Goal: Task Accomplishment & Management: Manage account settings

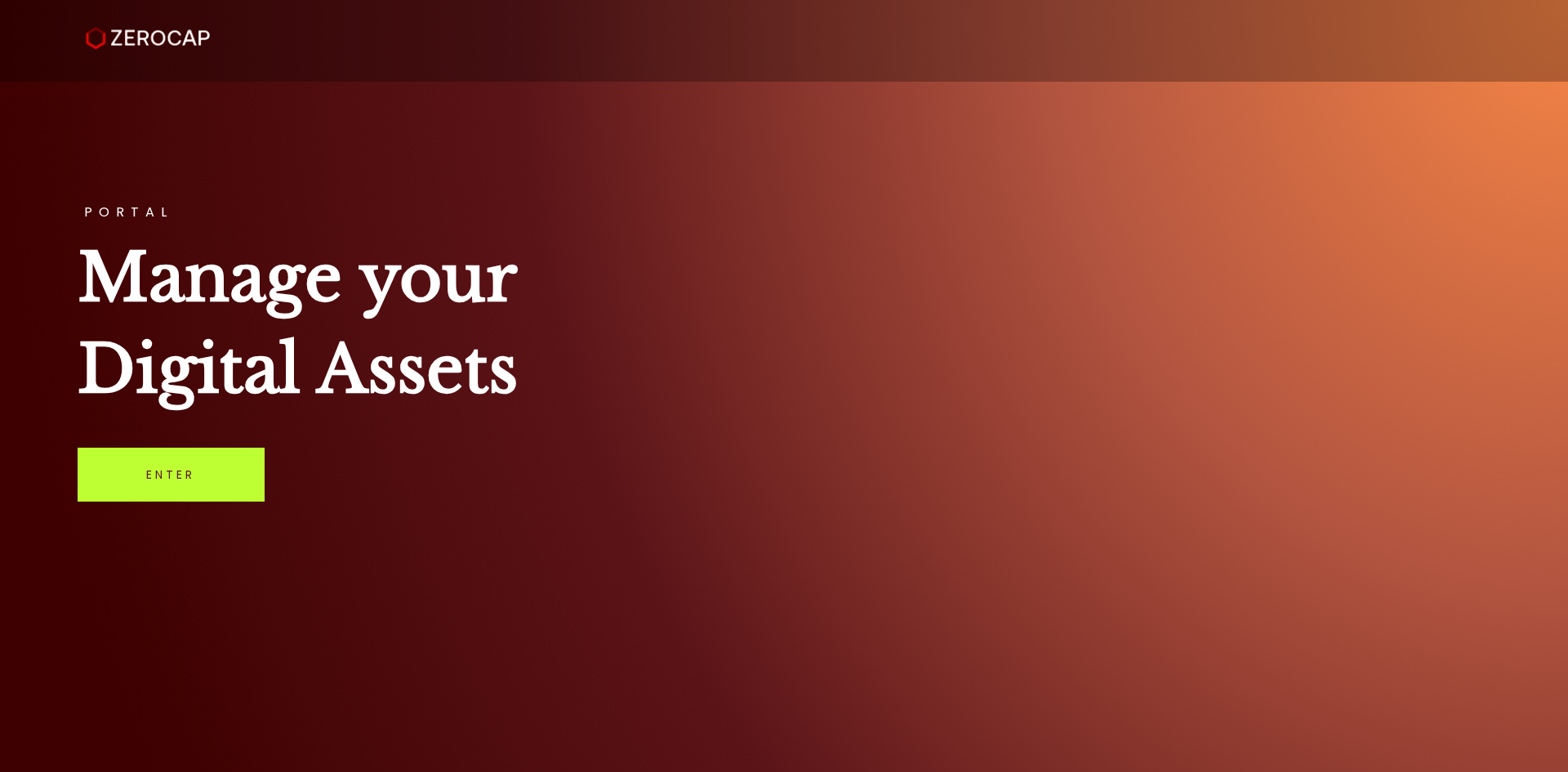
click at [200, 486] on link "Enter" at bounding box center [170, 474] width 187 height 54
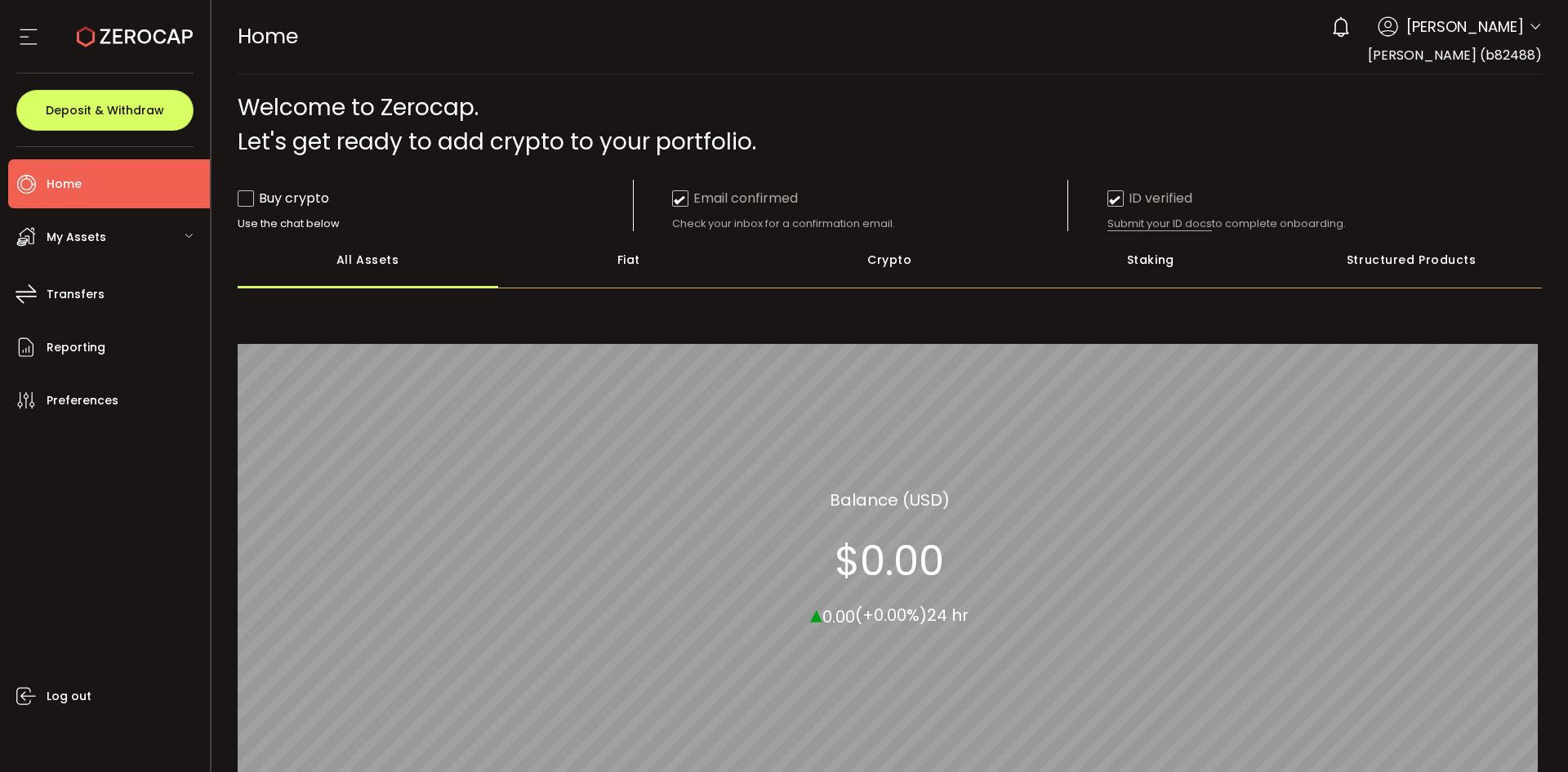
click at [32, 25] on icon at bounding box center [29, 37] width 25 height 25
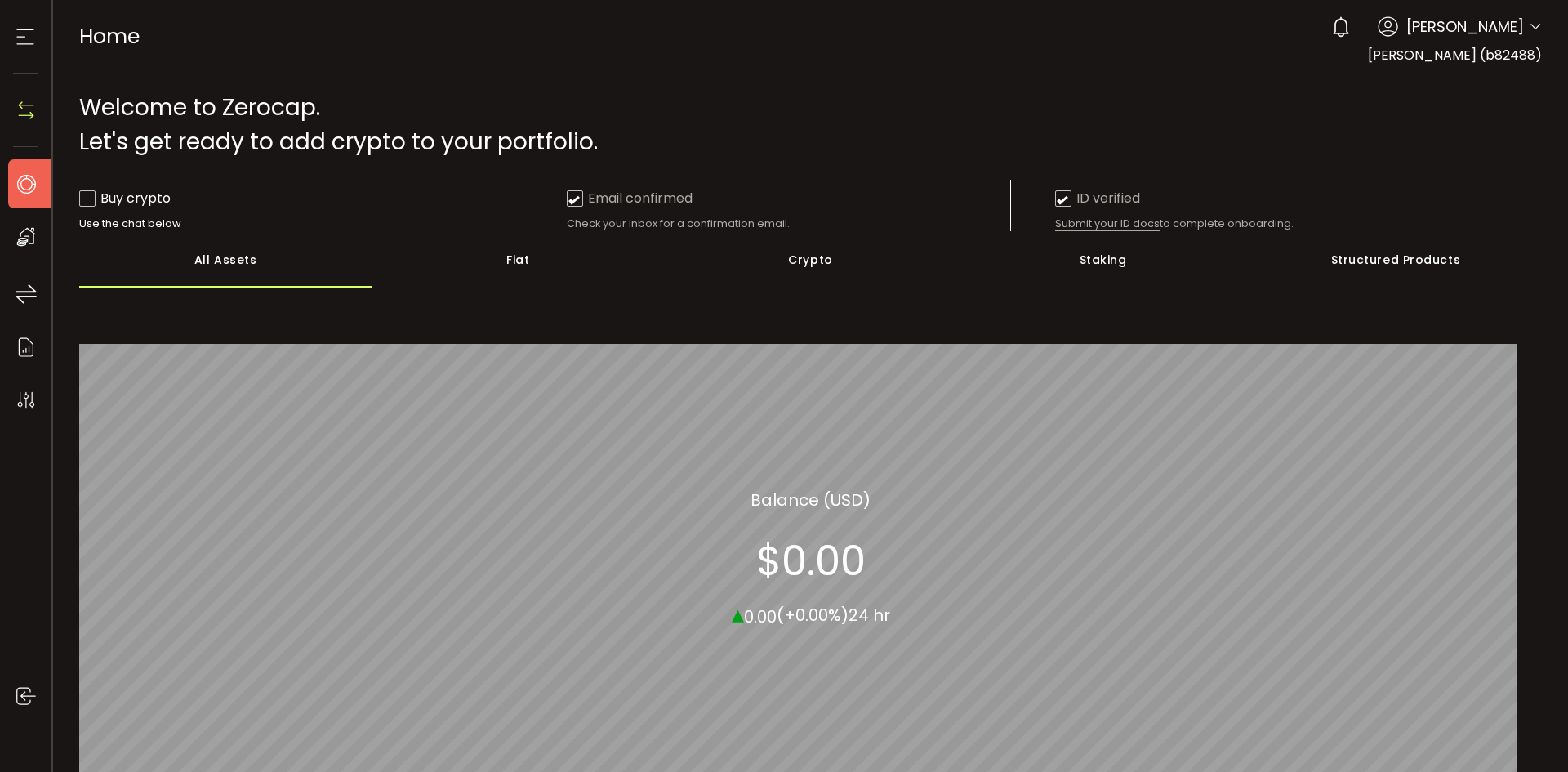
click at [32, 25] on icon at bounding box center [25, 37] width 25 height 25
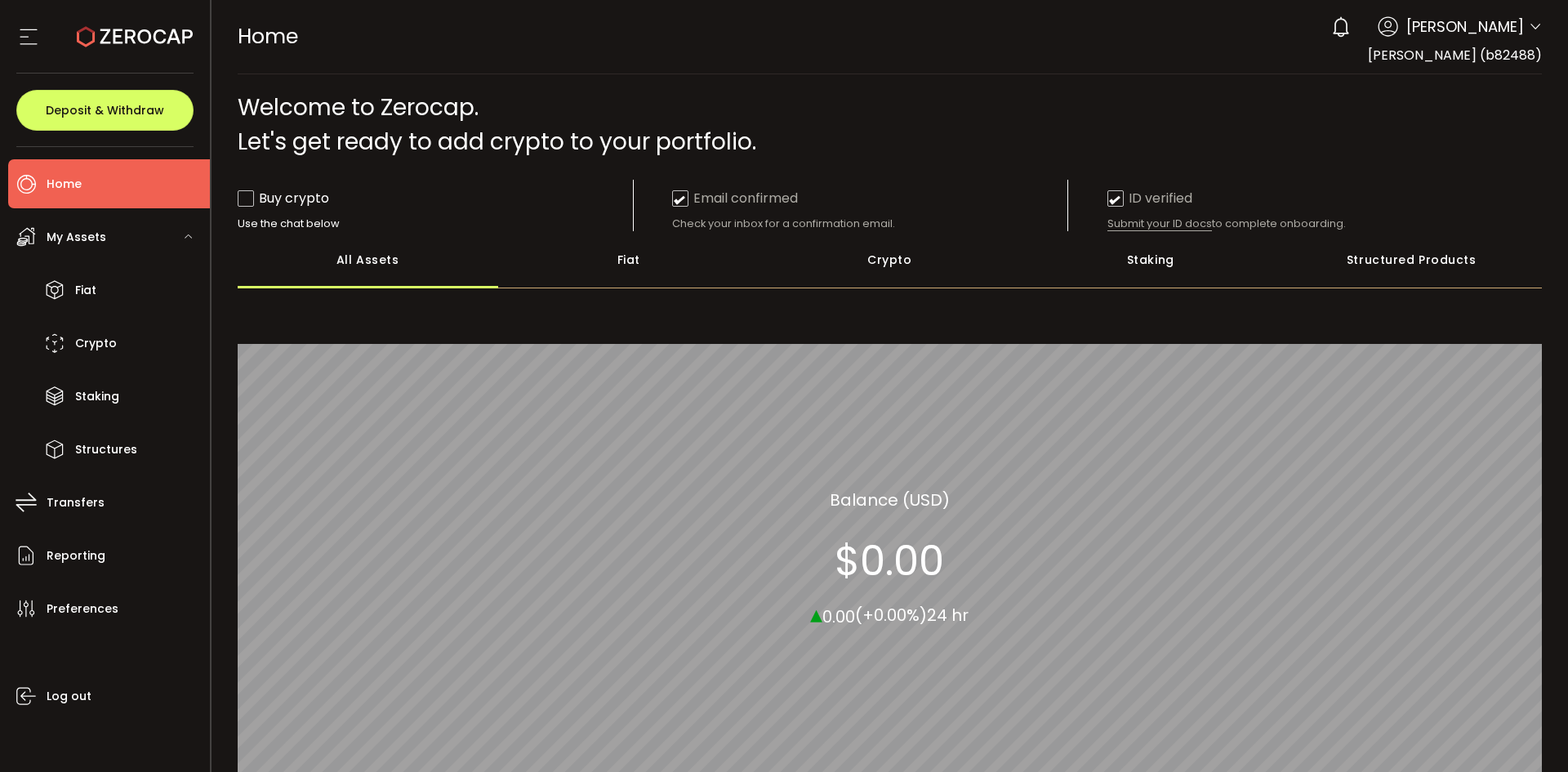
click at [119, 188] on li "Home" at bounding box center [109, 184] width 202 height 49
click at [111, 181] on li "Home" at bounding box center [109, 184] width 202 height 49
click at [154, 242] on div "My Assets" at bounding box center [109, 237] width 202 height 49
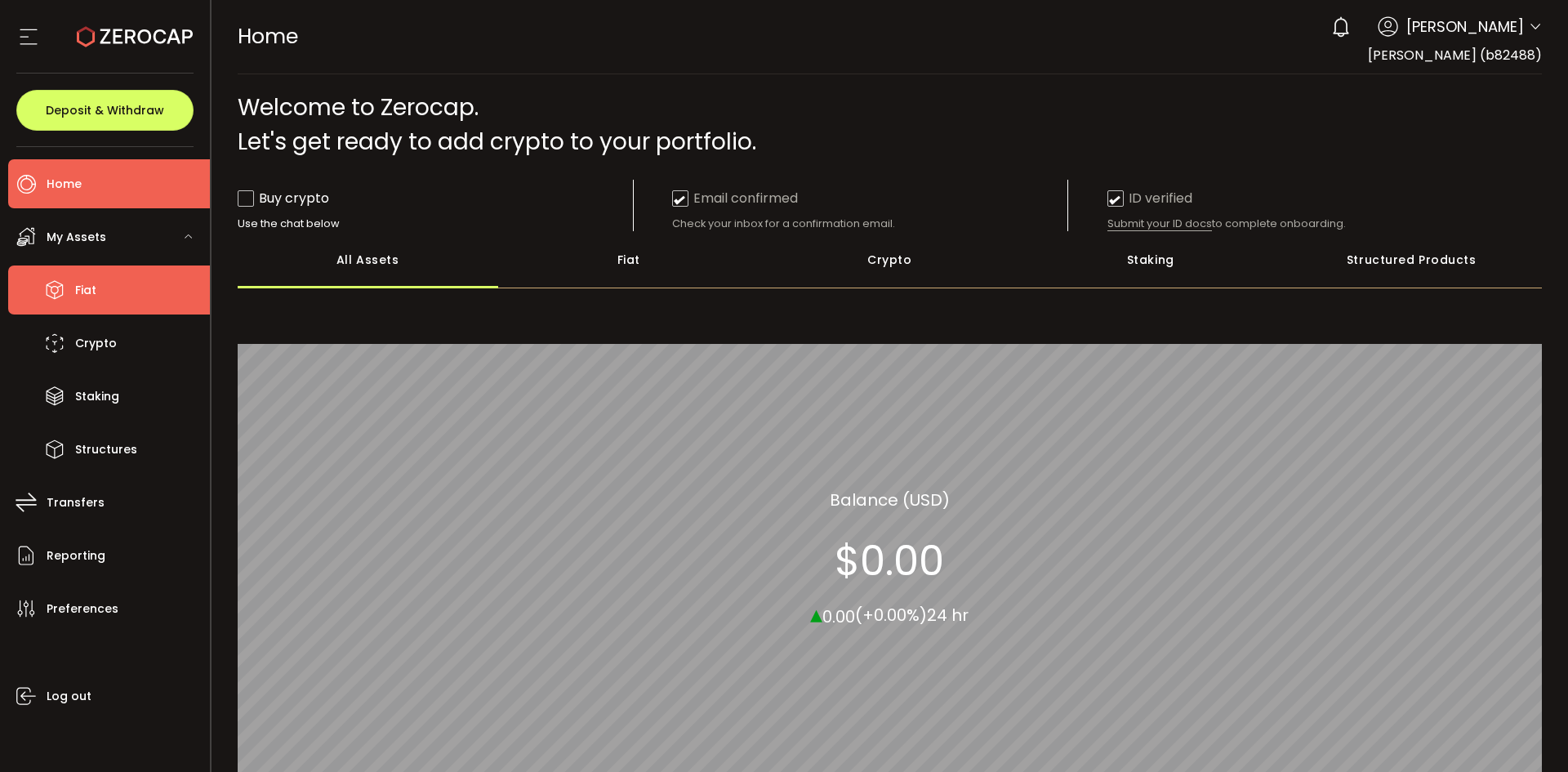
click at [123, 289] on li "Fiat" at bounding box center [109, 290] width 202 height 49
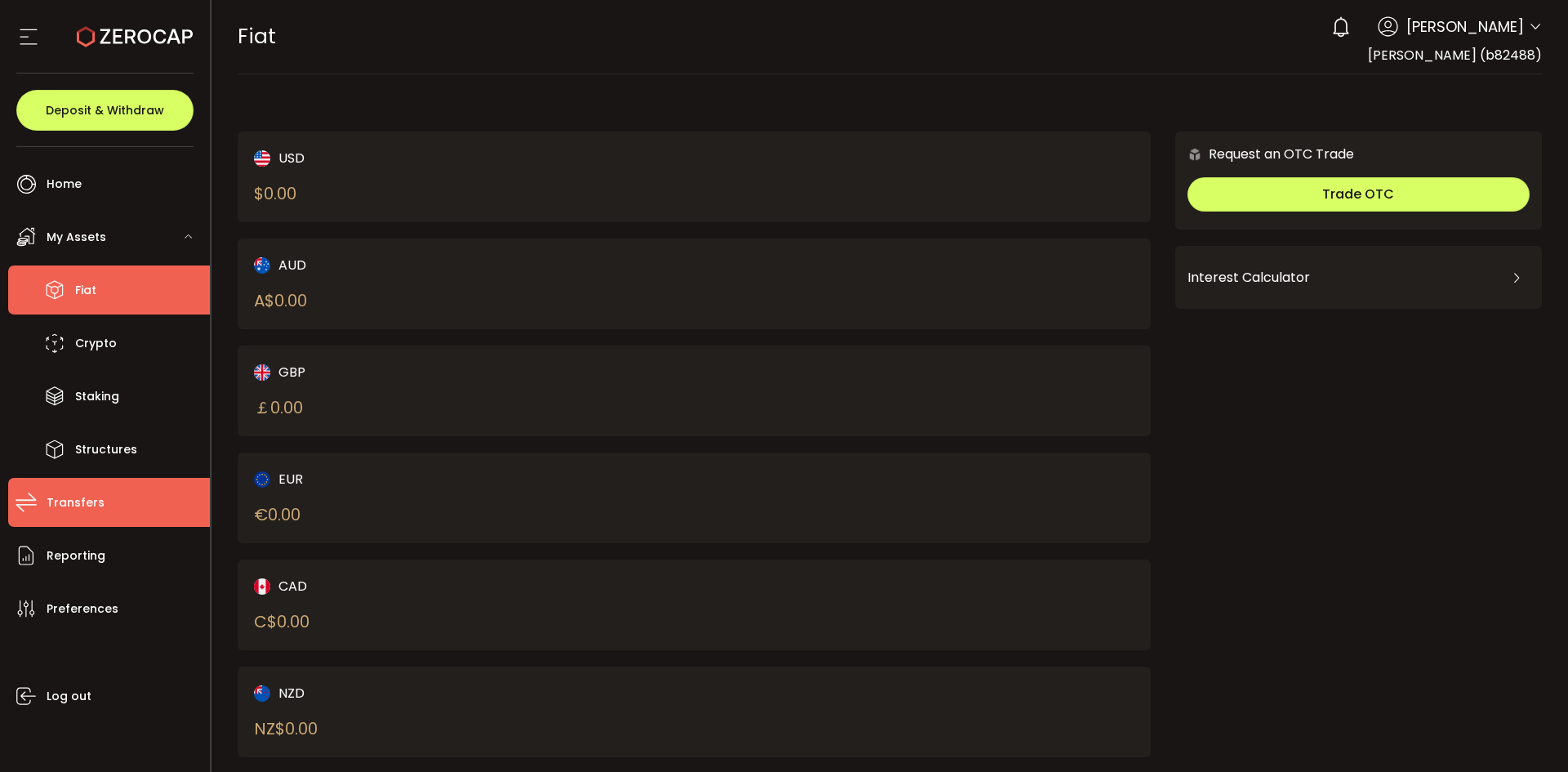
click at [100, 506] on li "Transfers" at bounding box center [109, 502] width 202 height 49
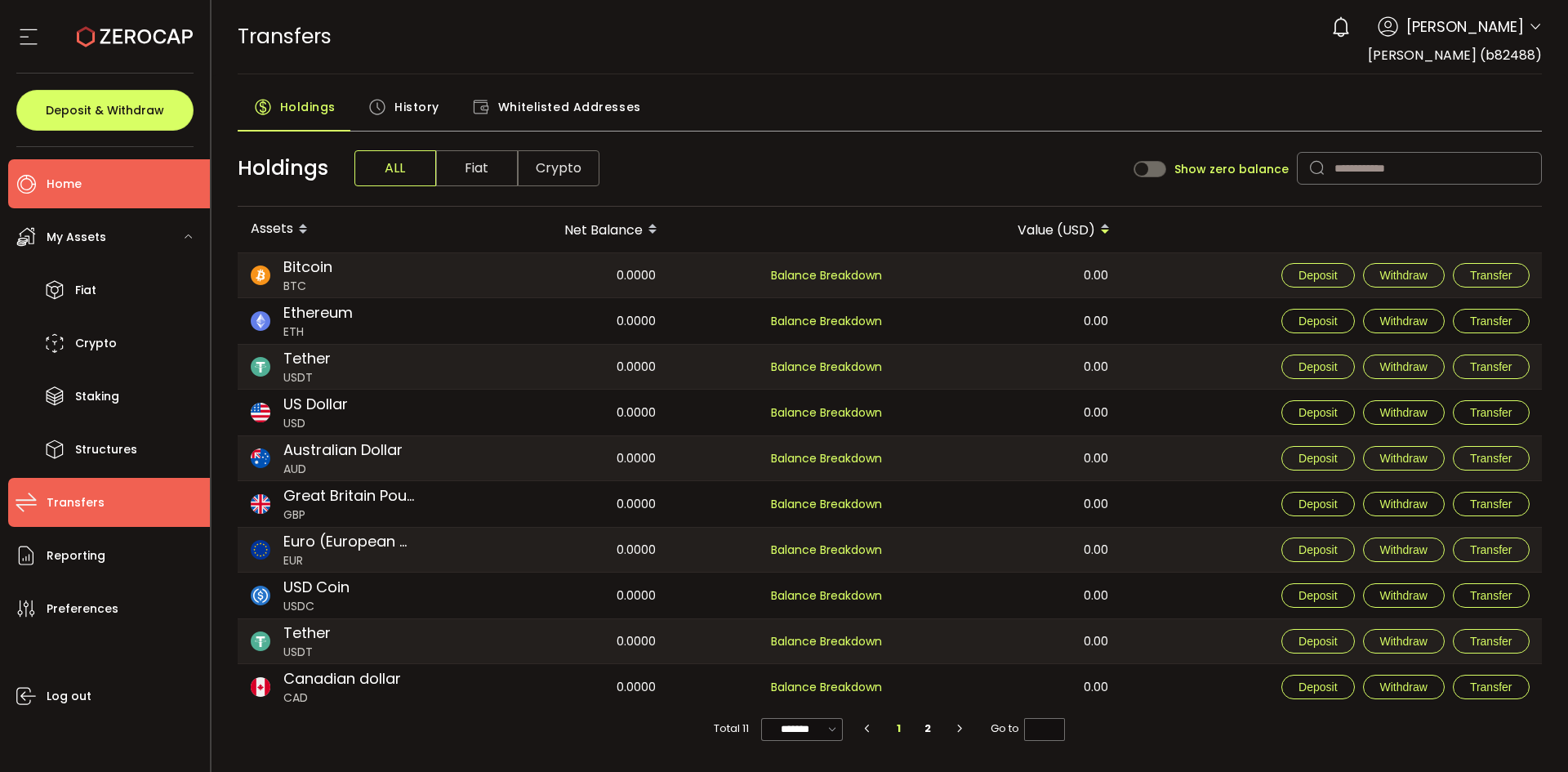
click at [80, 190] on span "Home" at bounding box center [64, 184] width 35 height 24
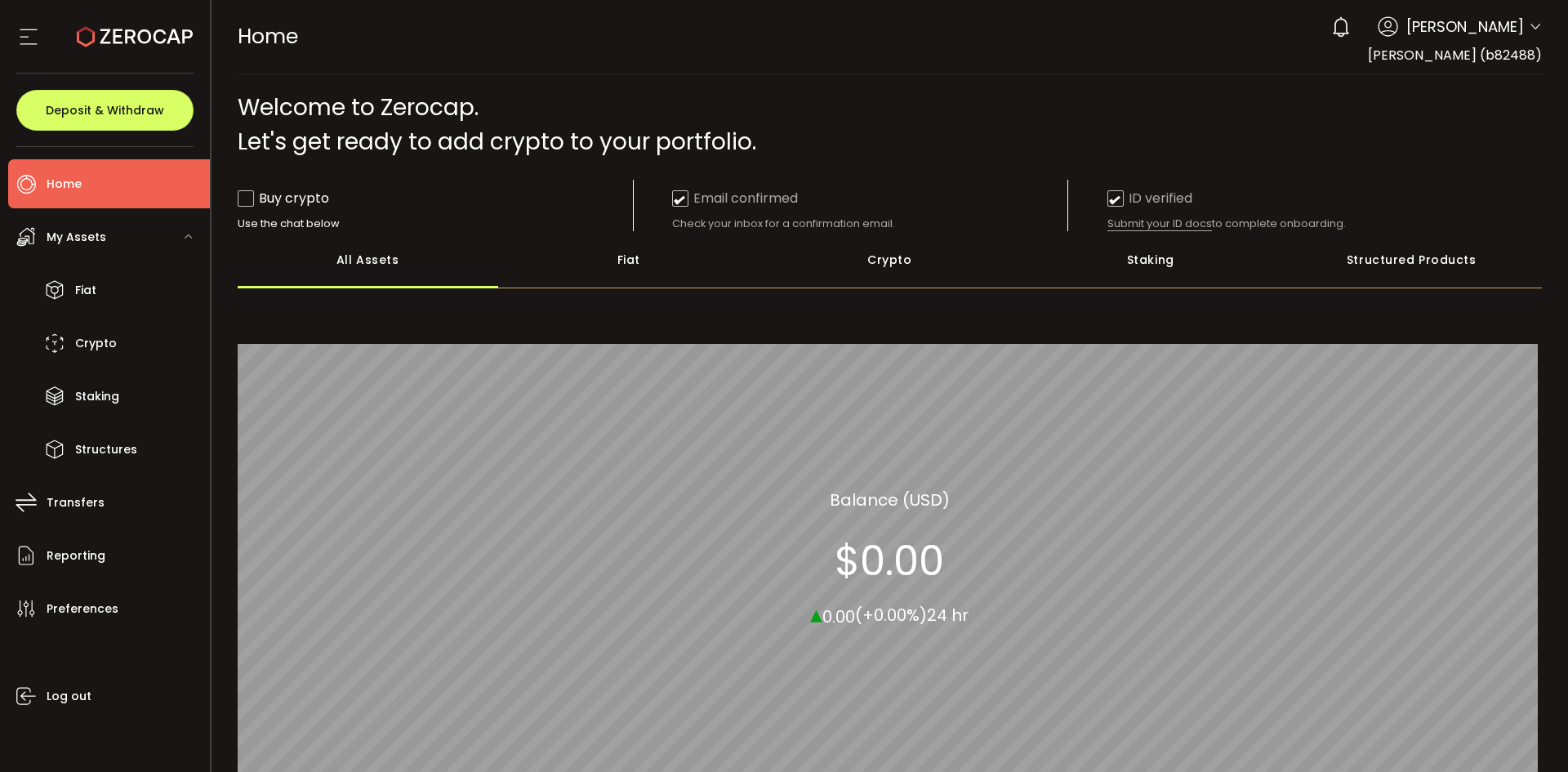
click at [29, 36] on icon at bounding box center [29, 37] width 25 height 25
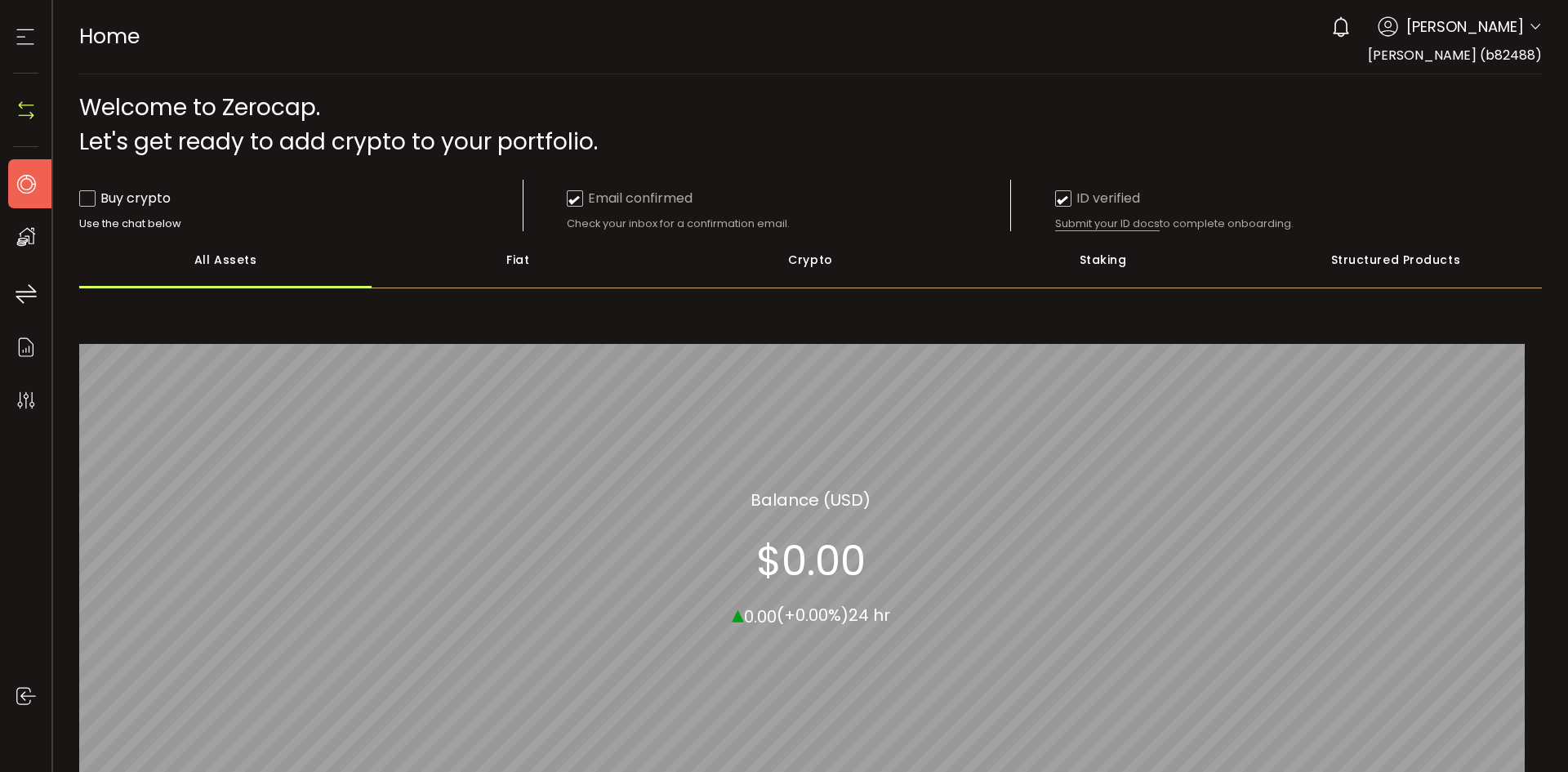
click at [30, 36] on icon at bounding box center [25, 37] width 25 height 25
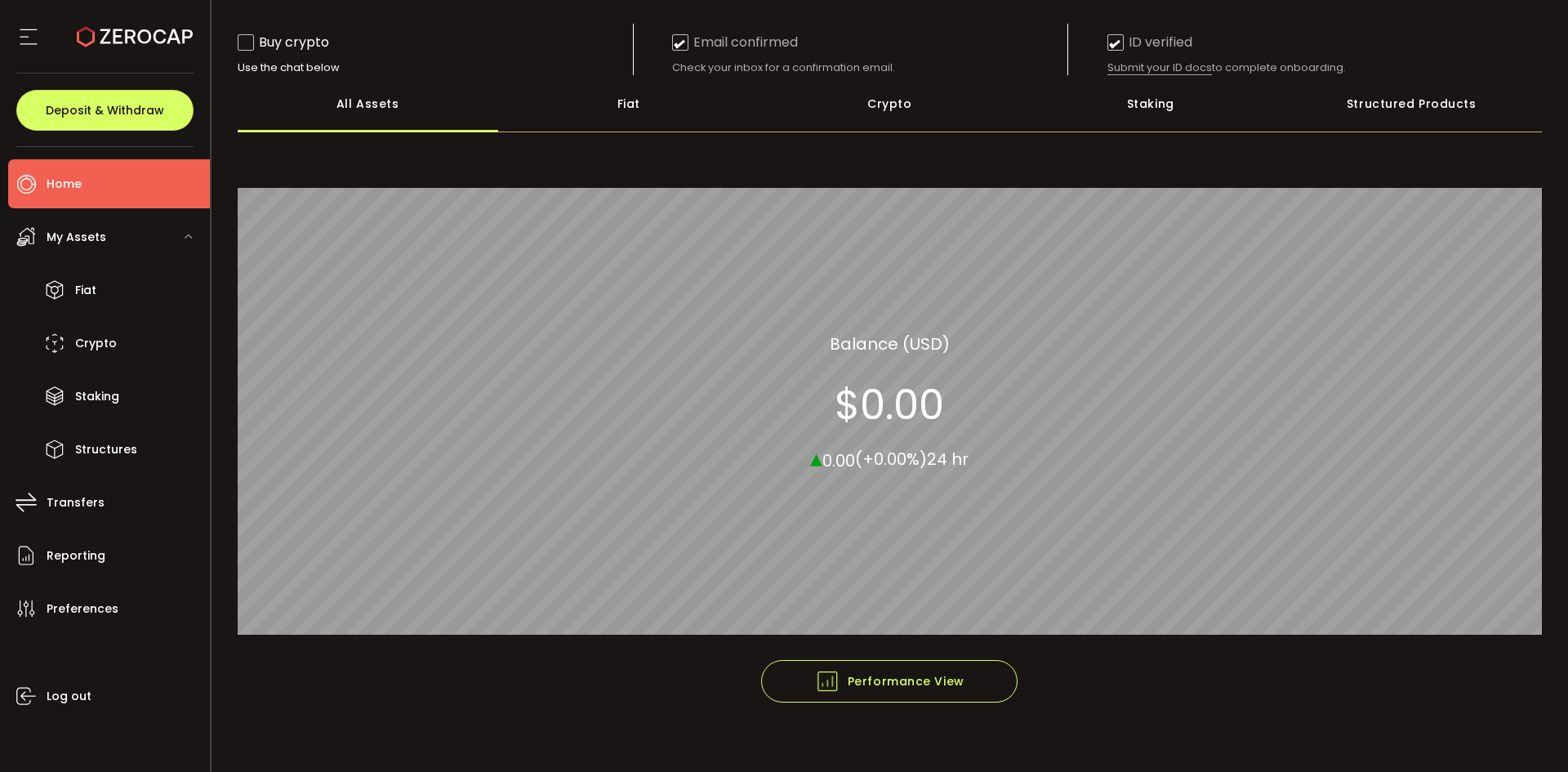
scroll to position [157, 0]
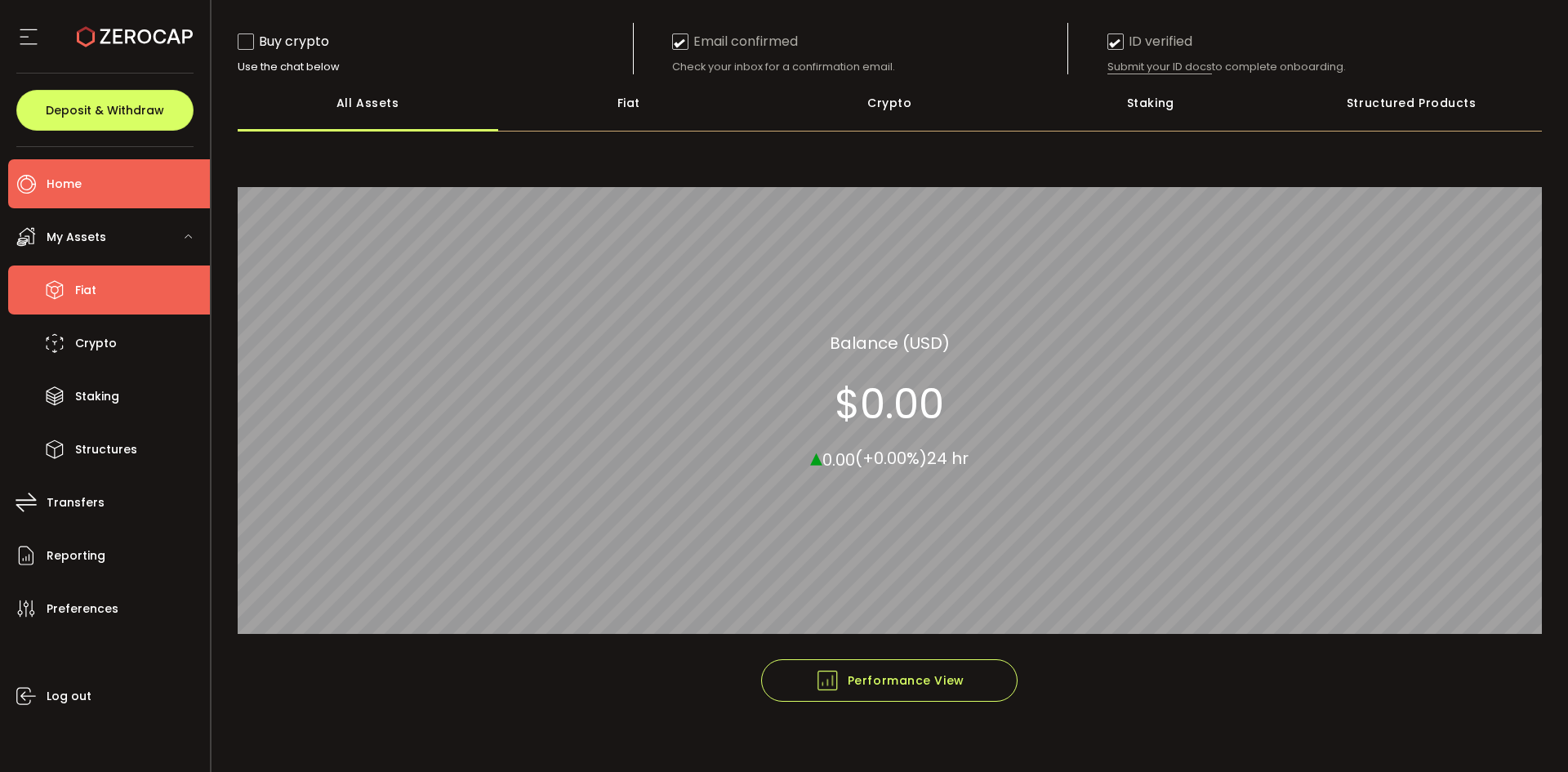
click at [105, 285] on li "Fiat" at bounding box center [109, 290] width 202 height 49
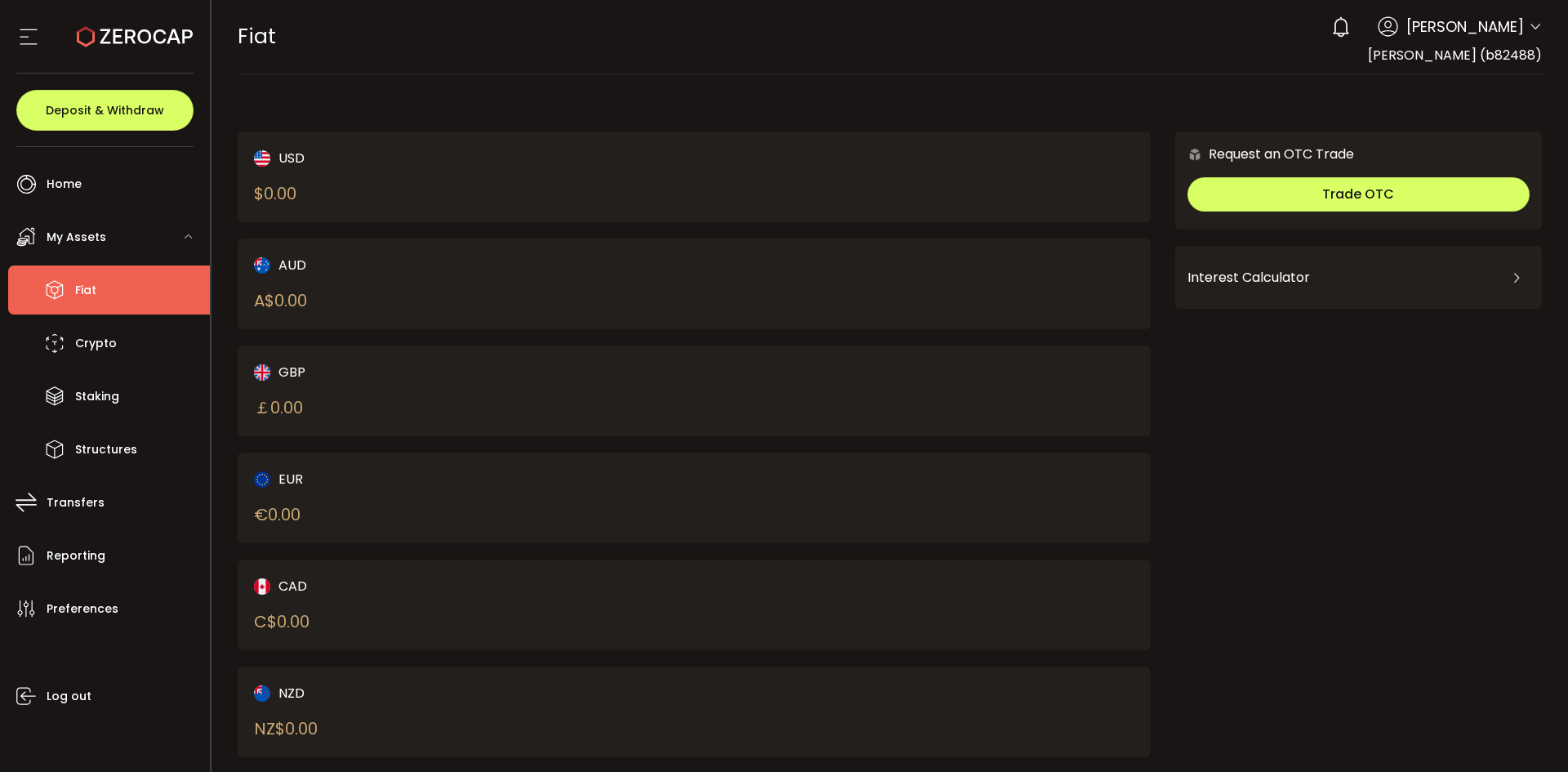
click at [950, 282] on div "AUD A$ 0.00" at bounding box center [694, 284] width 913 height 90
click at [296, 295] on div "A$ 0.00" at bounding box center [280, 300] width 53 height 25
click at [266, 269] on img at bounding box center [262, 265] width 17 height 17
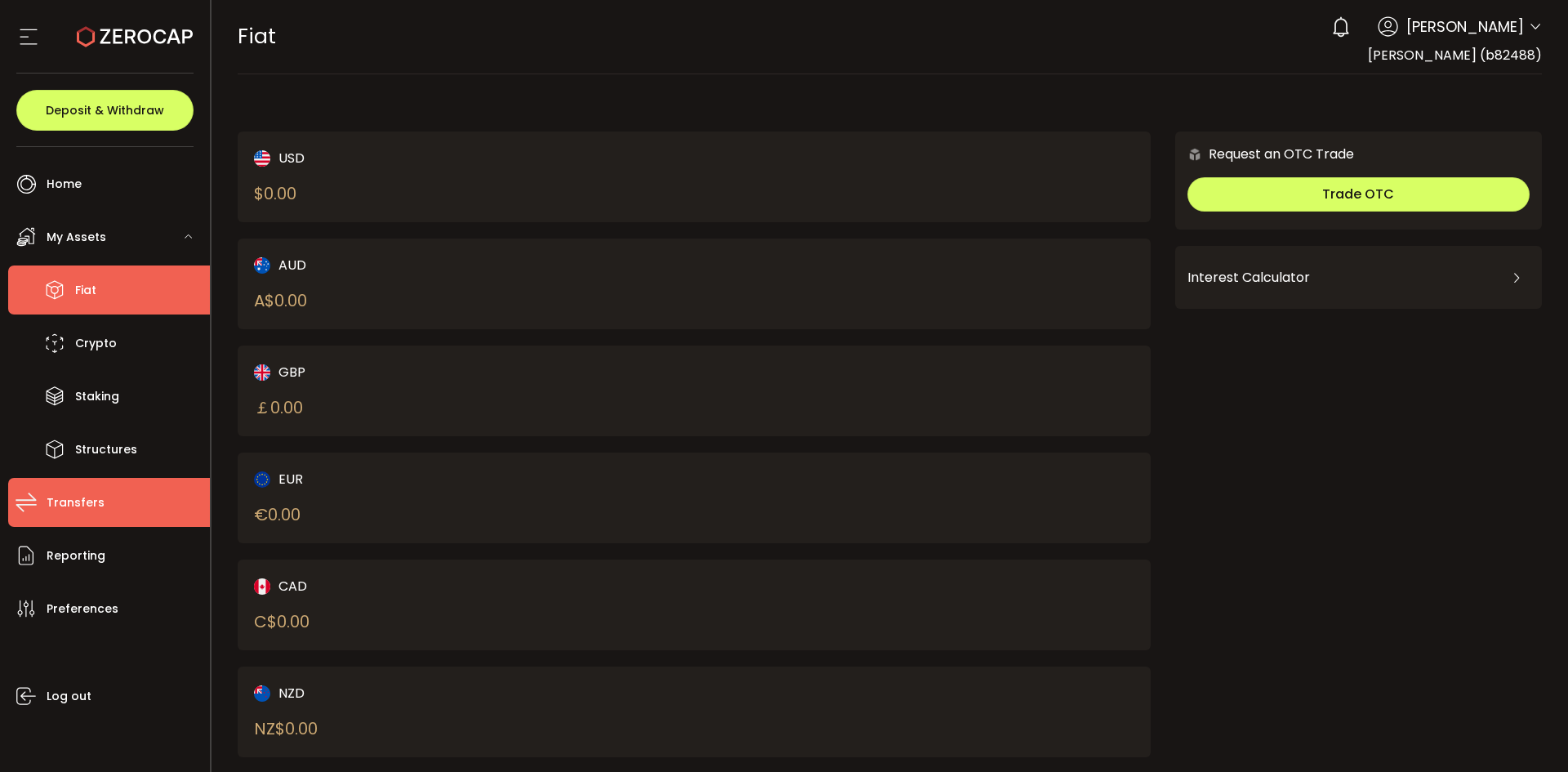
click at [76, 509] on span "Transfers" at bounding box center [76, 502] width 58 height 24
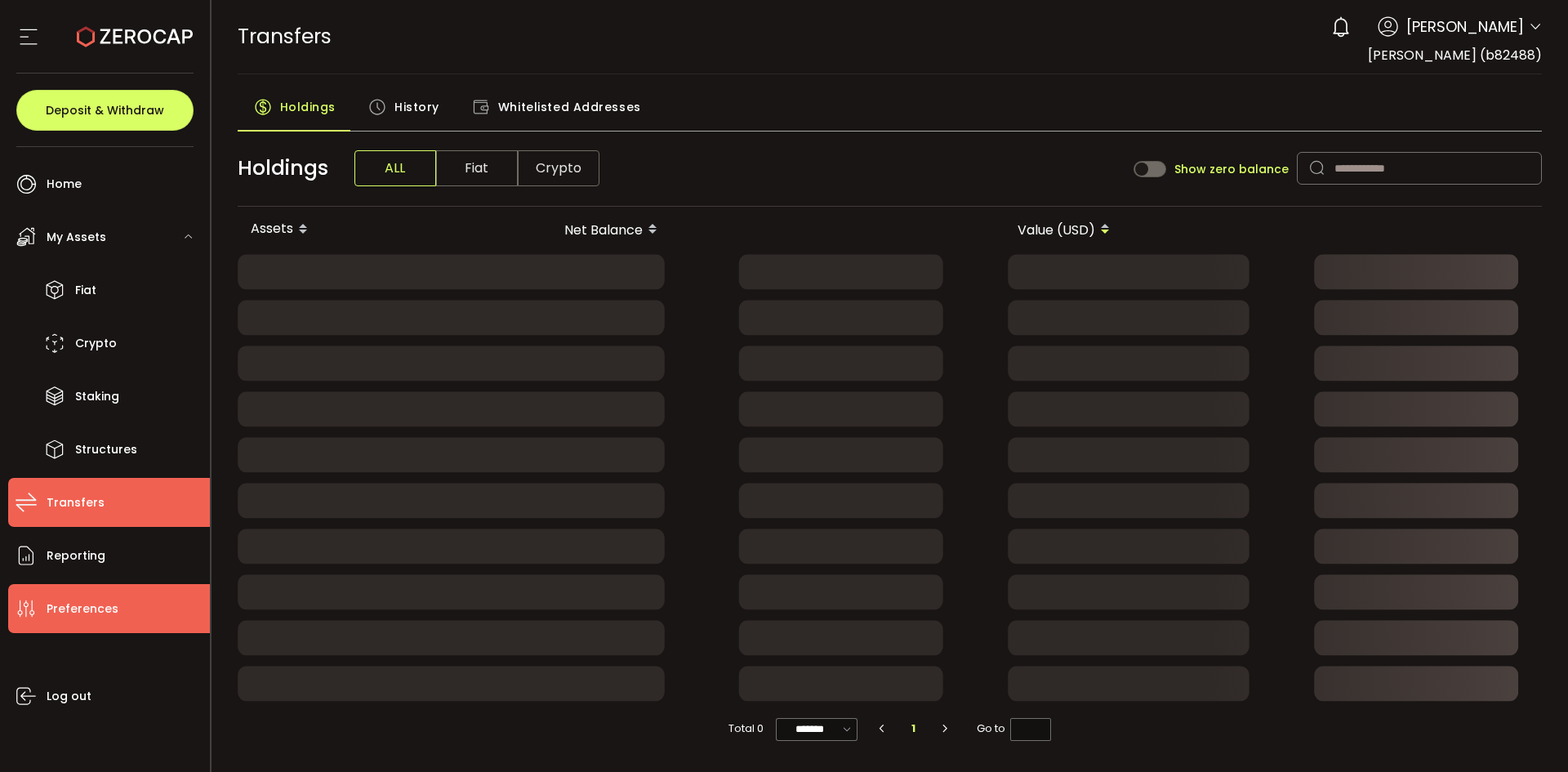
click at [88, 608] on span "Preferences" at bounding box center [83, 609] width 72 height 24
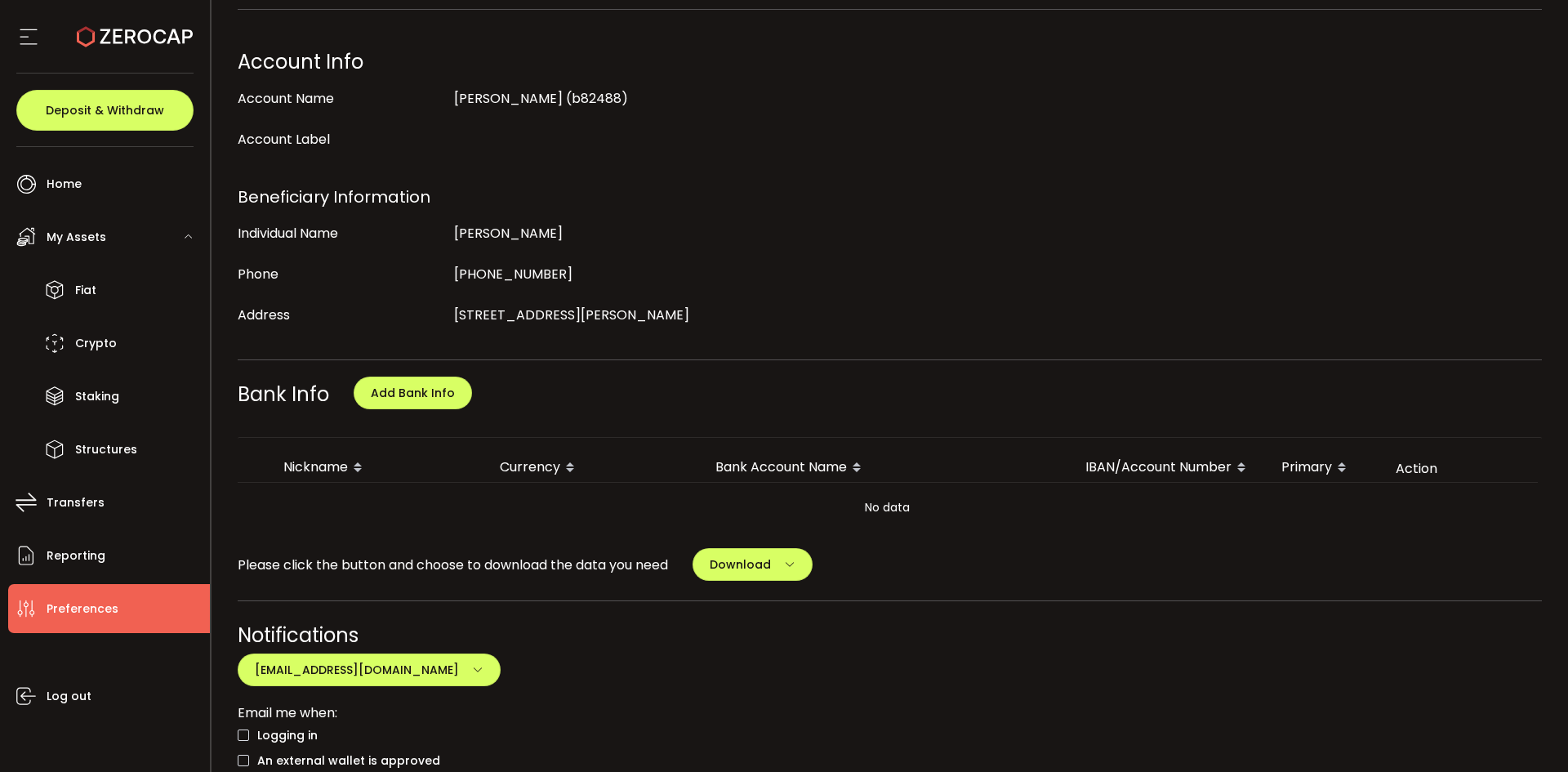
scroll to position [327, 0]
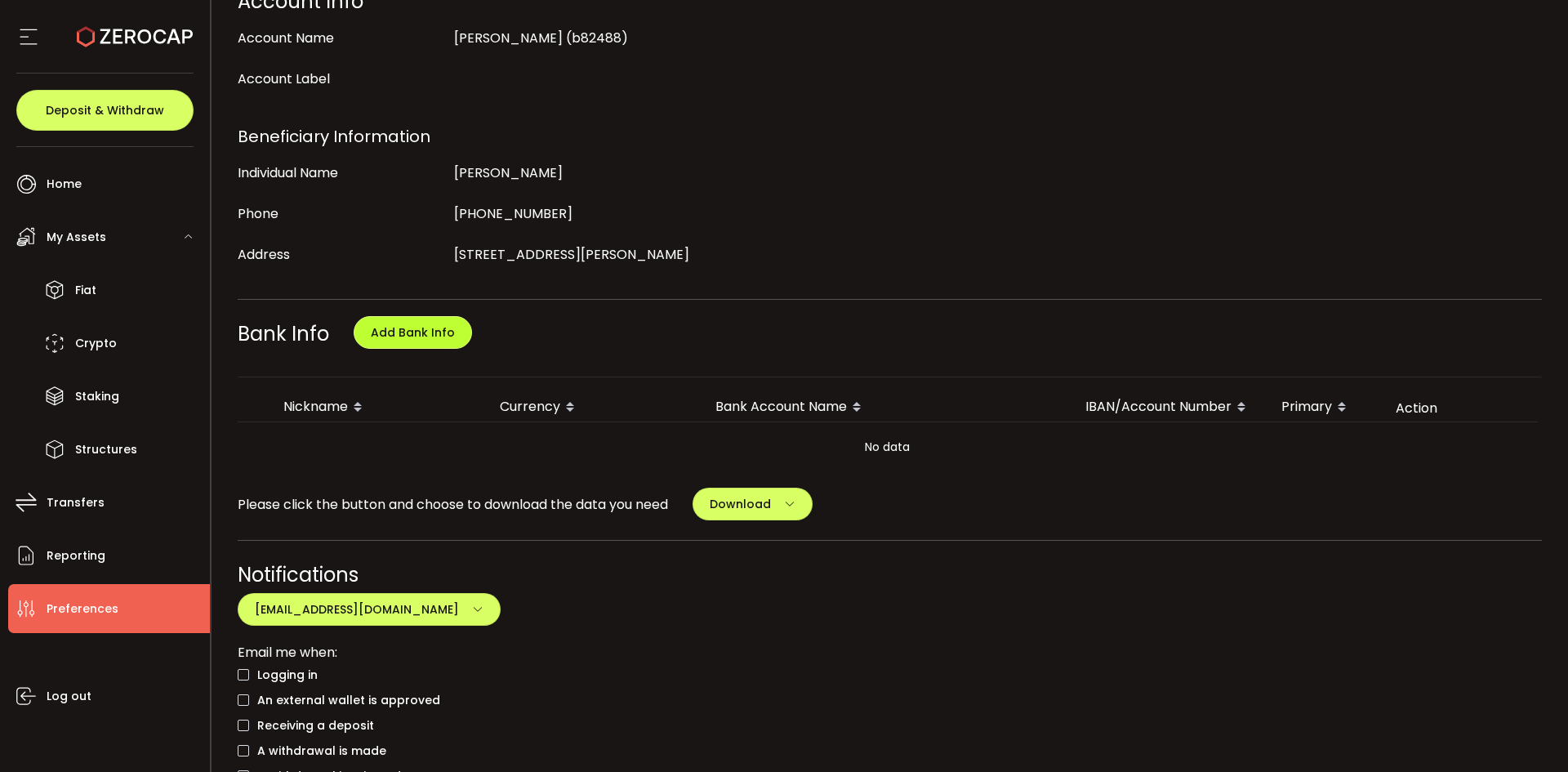
click at [391, 328] on span "Add Bank Info" at bounding box center [413, 332] width 84 height 17
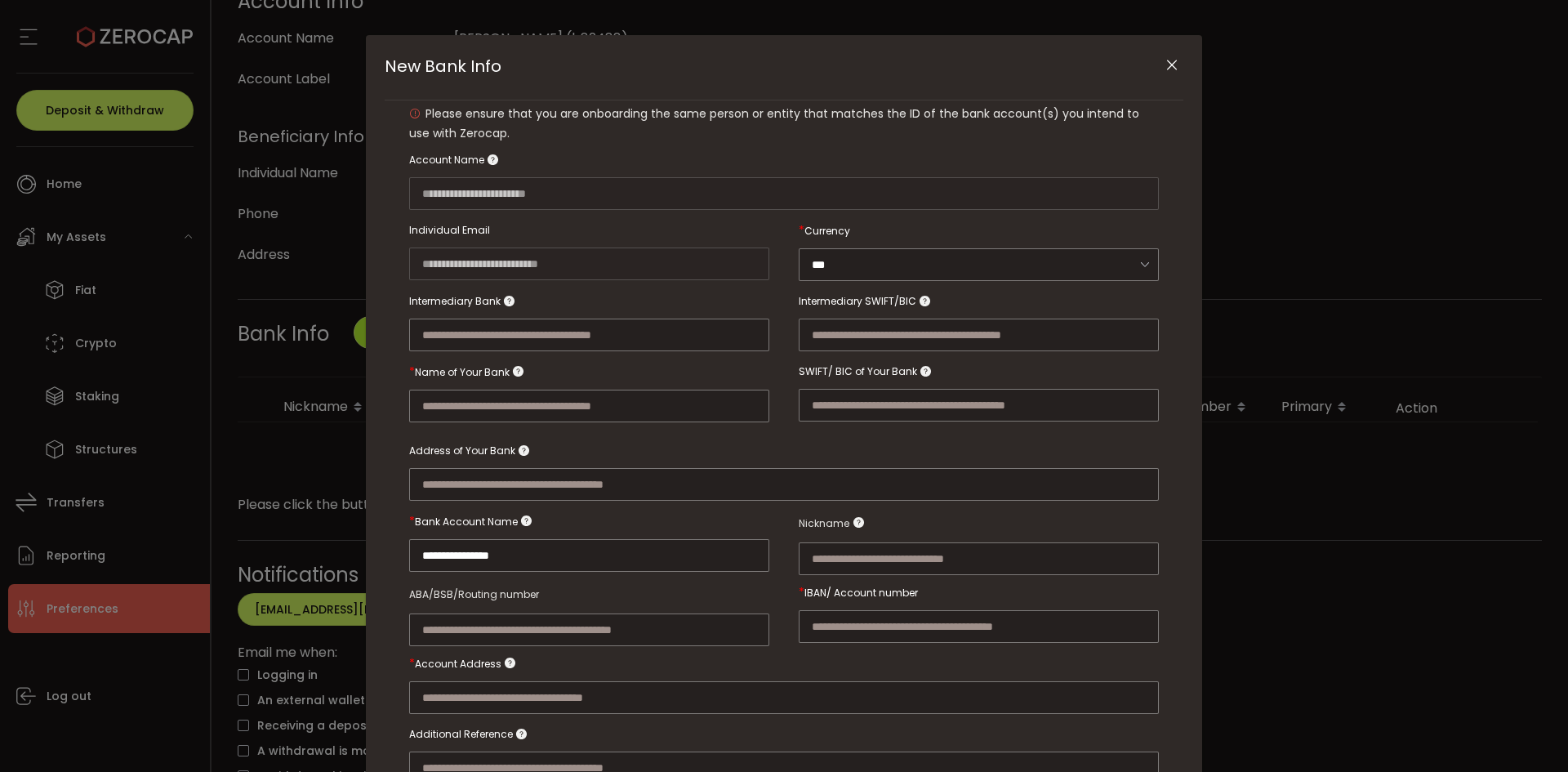
scroll to position [82, 0]
click at [1157, 61] on button "Close" at bounding box center [1171, 65] width 29 height 29
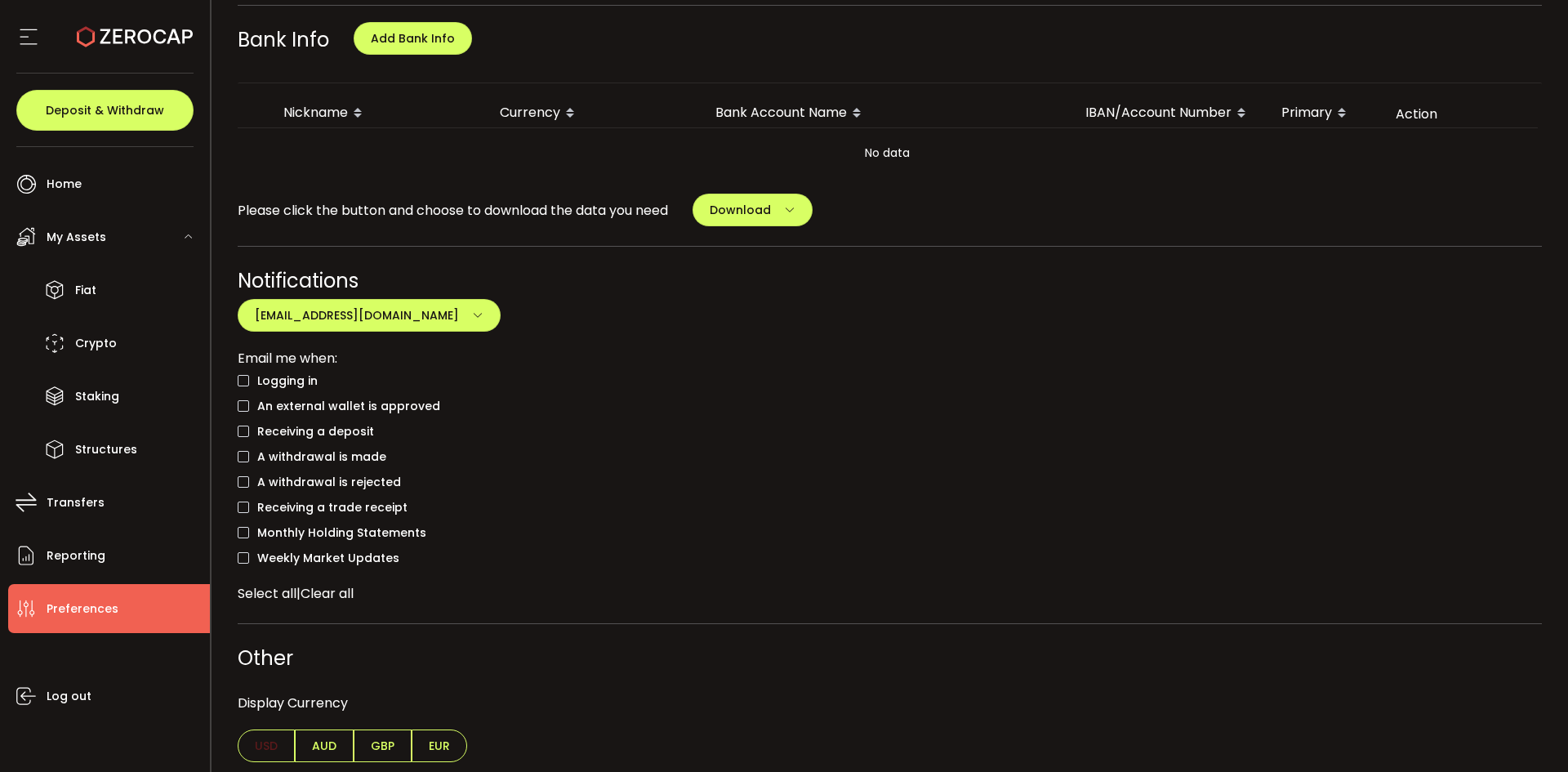
scroll to position [627, 0]
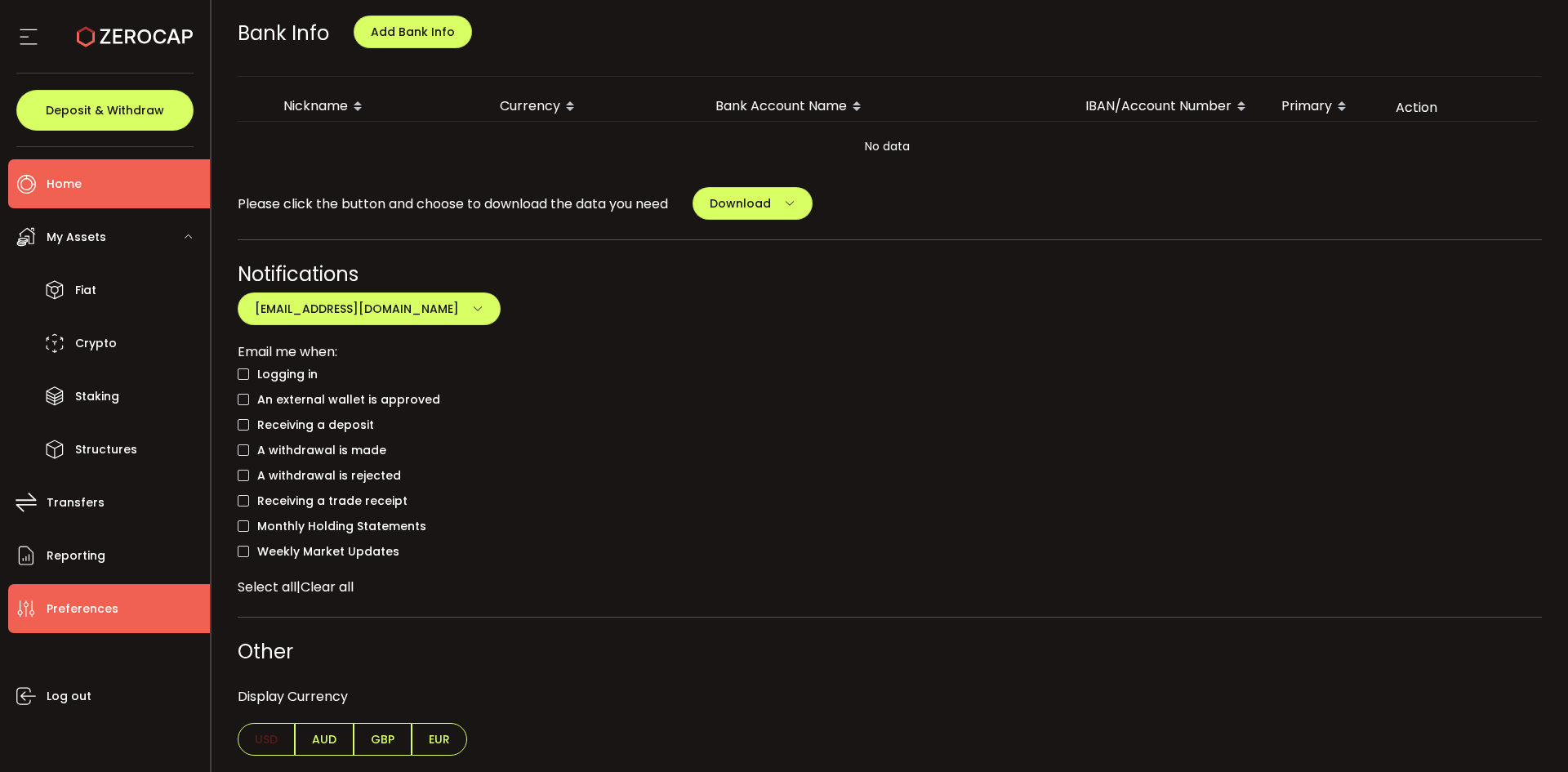
click at [98, 184] on li "Home" at bounding box center [109, 184] width 202 height 49
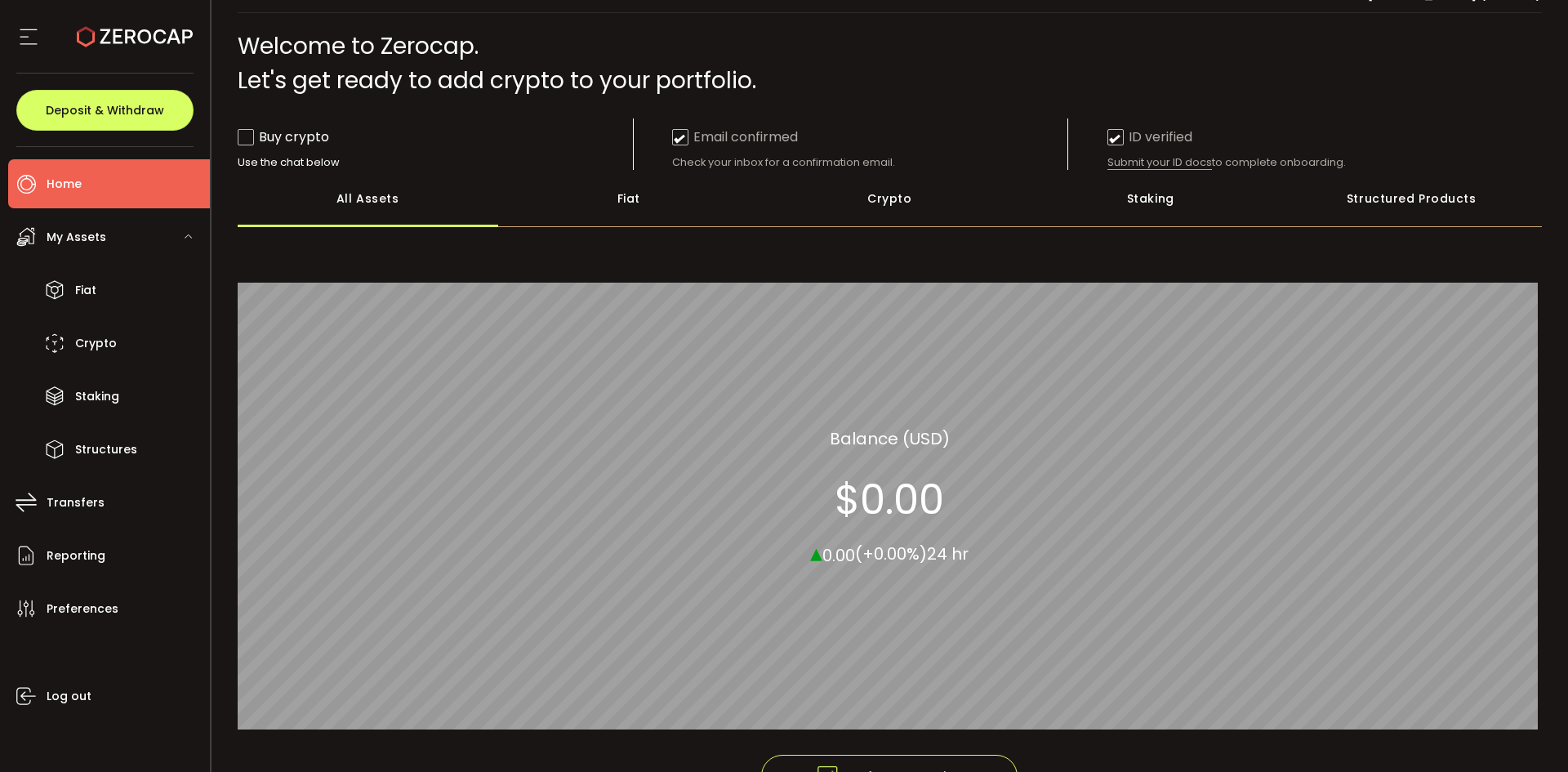
scroll to position [157, 0]
